Goal: Find contact information: Find contact information

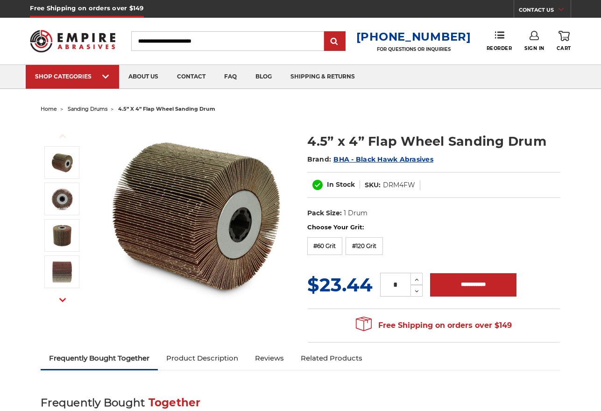
scroll to position [963, 0]
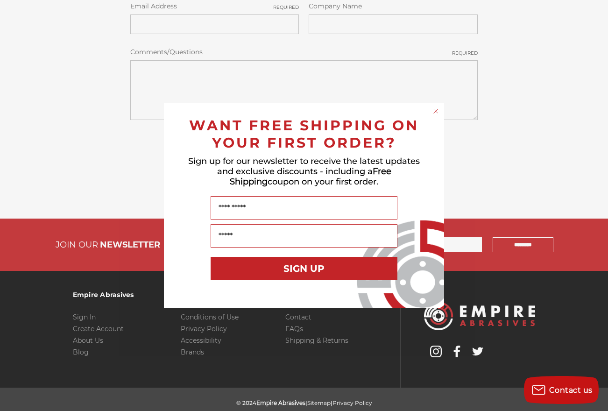
click at [434, 111] on circle "Close dialog" at bounding box center [436, 111] width 9 height 9
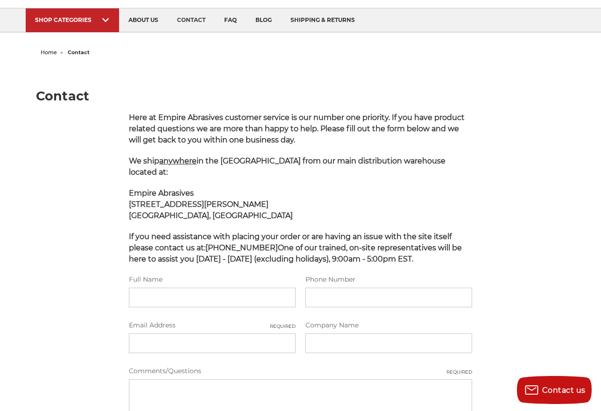
scroll to position [56, 0]
click at [181, 164] on span "anywhere" at bounding box center [177, 161] width 37 height 9
click at [184, 162] on span "anywhere" at bounding box center [177, 161] width 37 height 9
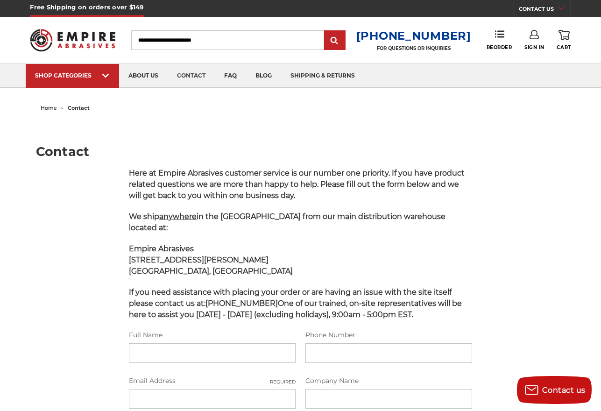
scroll to position [0, 0]
